Goal: Task Accomplishment & Management: Manage account settings

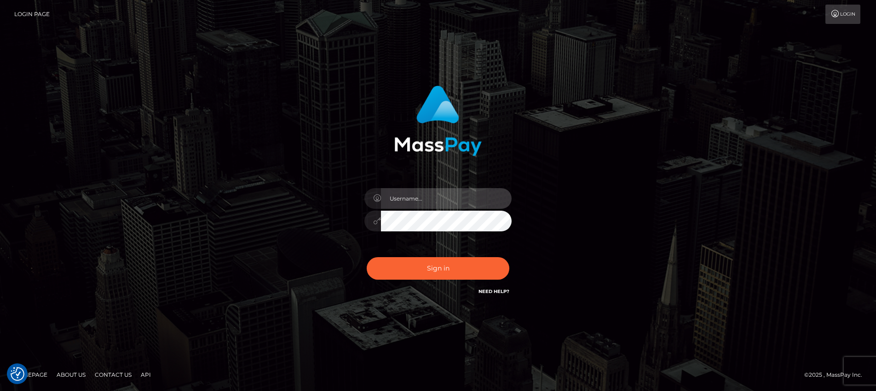
type input "Jeane.B2"
drag, startPoint x: 82, startPoint y: 63, endPoint x: 104, endPoint y: 5, distance: 62.5
click at [82, 63] on div "Jeane.B2 Sign in" at bounding box center [438, 196] width 876 height 372
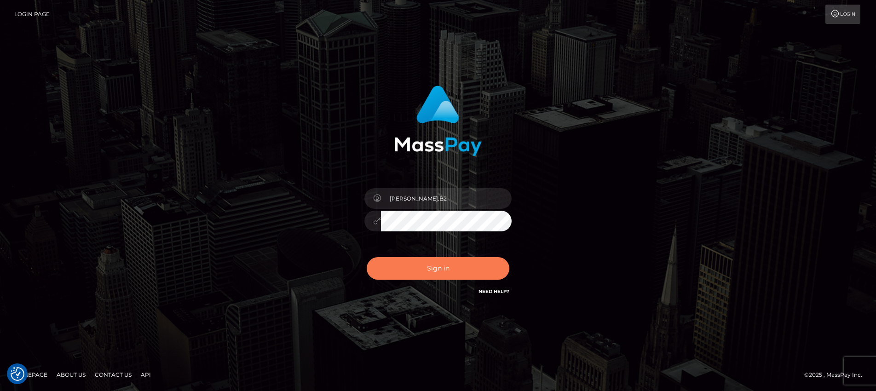
drag, startPoint x: 110, startPoint y: 0, endPoint x: 454, endPoint y: 269, distance: 435.9
click at [454, 269] on button "Sign in" at bounding box center [438, 268] width 143 height 23
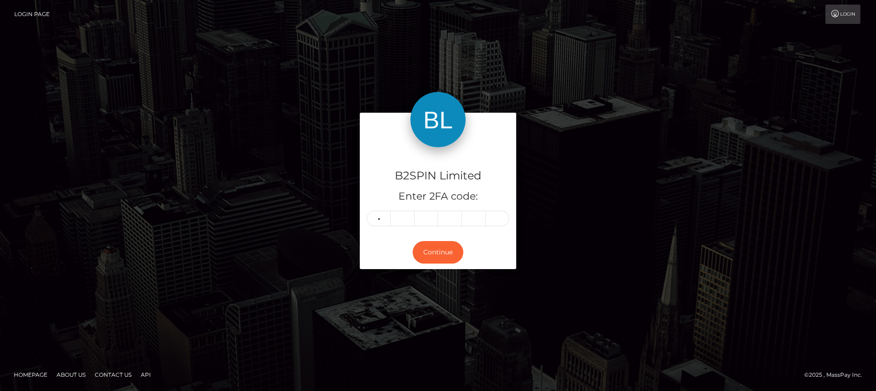
type input "3"
type input "8"
type input "4"
type input "9"
type input "8"
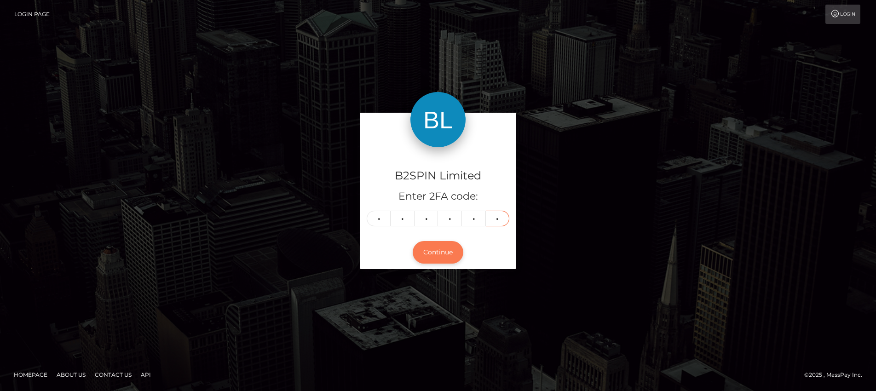
type input "3"
click at [446, 259] on button "Continue" at bounding box center [438, 252] width 51 height 23
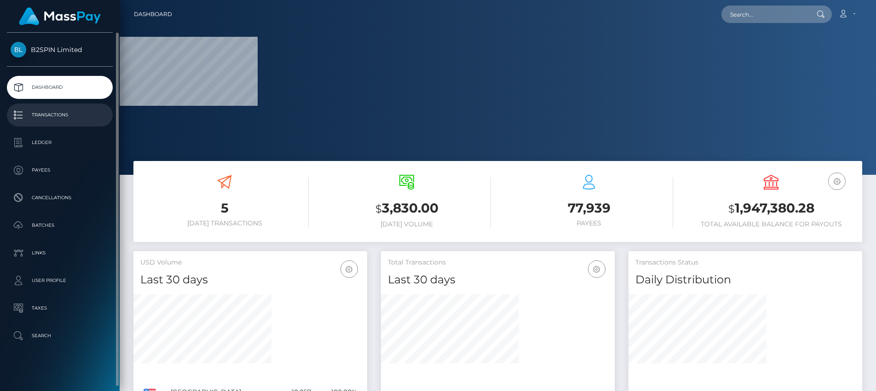
click at [60, 109] on p "Transactions" at bounding box center [60, 115] width 98 height 14
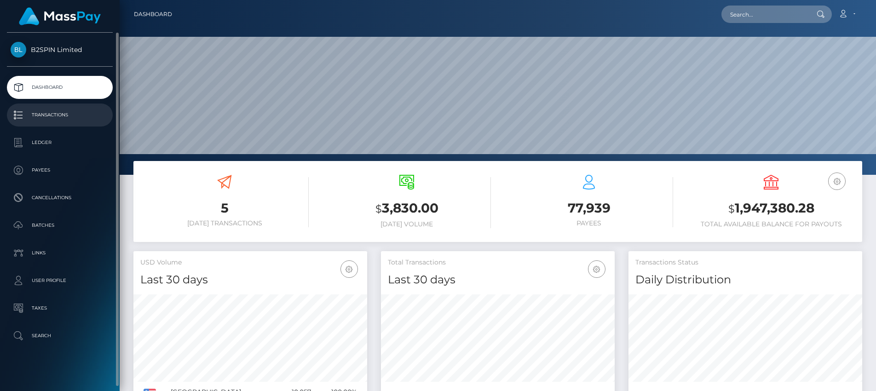
scroll to position [163, 234]
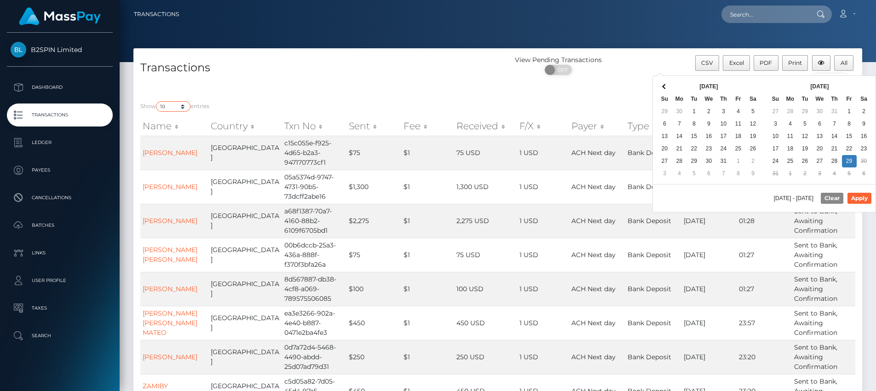
click at [178, 106] on select "10 25 50 100 250 500 1,000 3,500" at bounding box center [173, 106] width 35 height 11
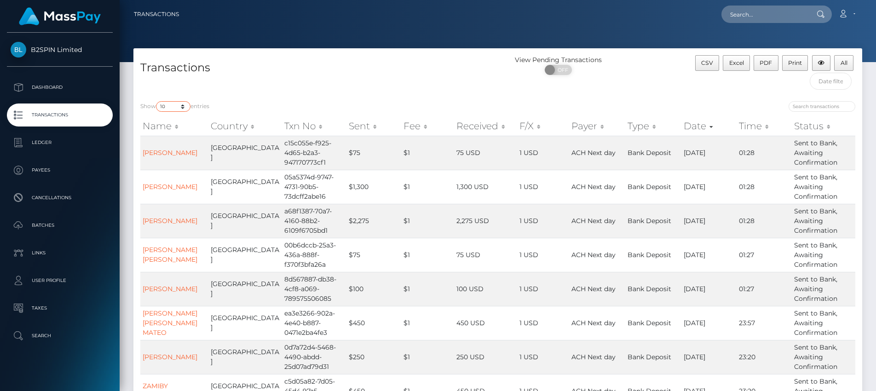
select select "3500"
click at [157, 102] on select "10 25 50 100 250 500 1,000 3,500" at bounding box center [173, 106] width 35 height 11
click at [830, 103] on input "search" at bounding box center [822, 106] width 67 height 11
click at [833, 87] on input "text" at bounding box center [831, 81] width 42 height 17
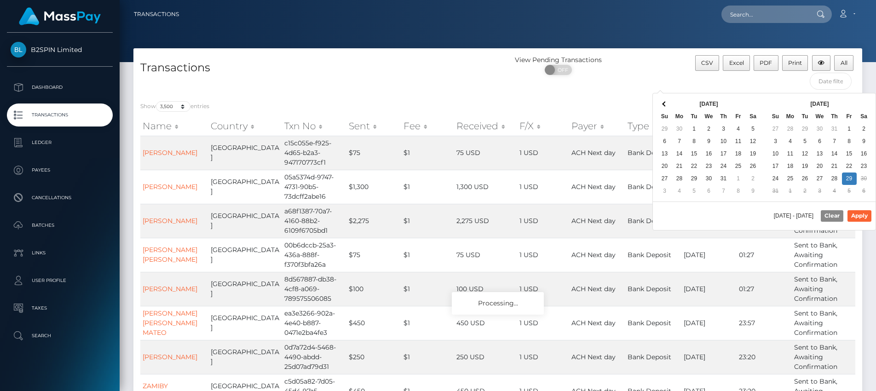
click at [739, 205] on div "[DATE] - [DATE] Clear Apply" at bounding box center [764, 215] width 223 height 28
click at [864, 214] on button "Apply" at bounding box center [859, 215] width 24 height 11
type input "[DATE] - [DATE]"
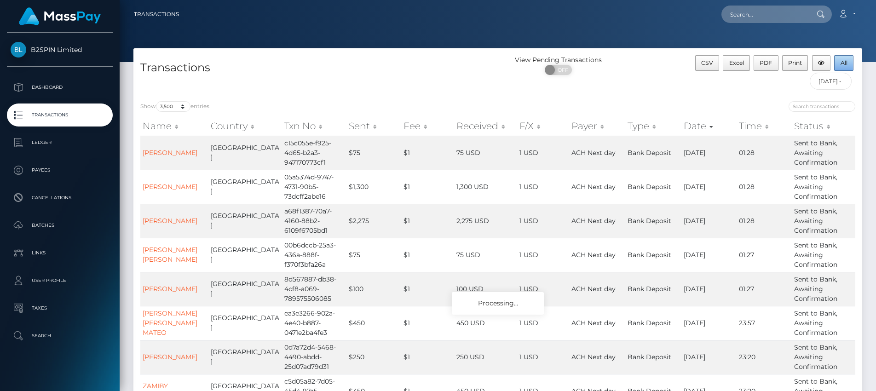
click at [845, 66] on span "All" at bounding box center [843, 62] width 7 height 7
